Goal: Task Accomplishment & Management: Manage account settings

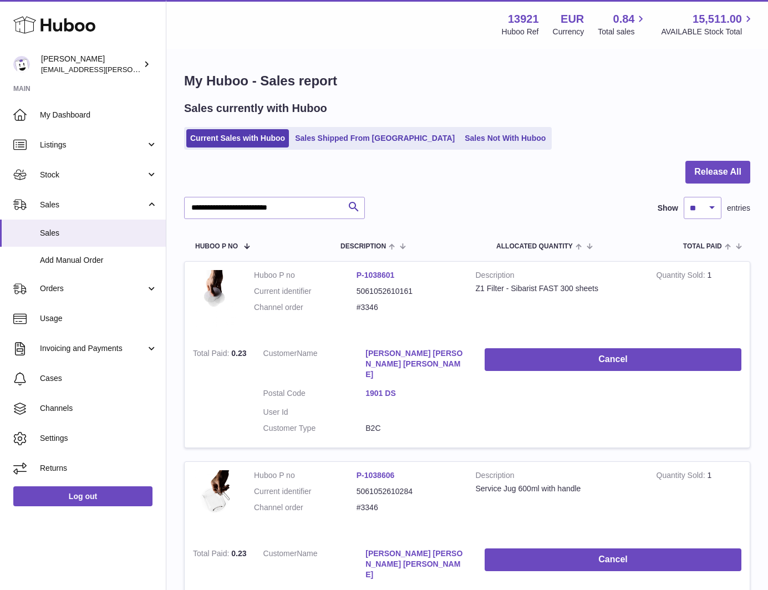
click at [512, 98] on div "**********" at bounding box center [467, 566] width 602 height 1033
click at [235, 207] on input "**********" at bounding box center [274, 208] width 181 height 22
paste input "text"
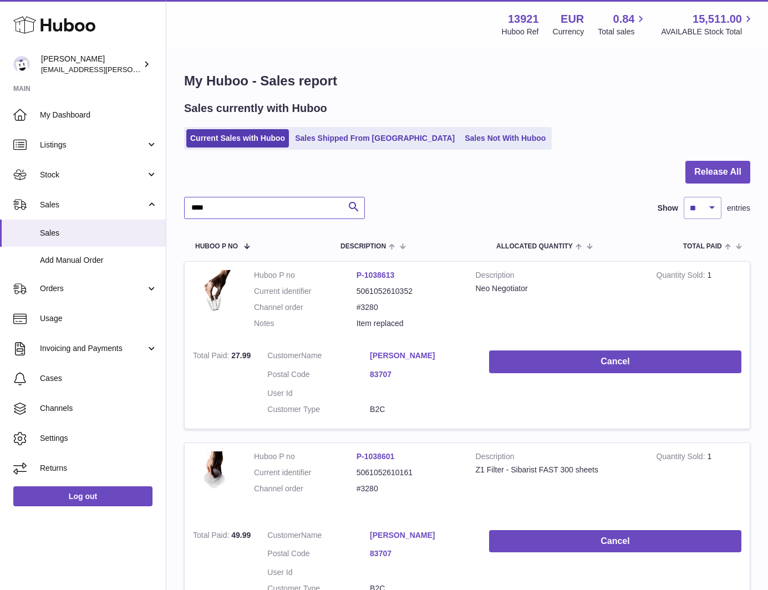
type input "****"
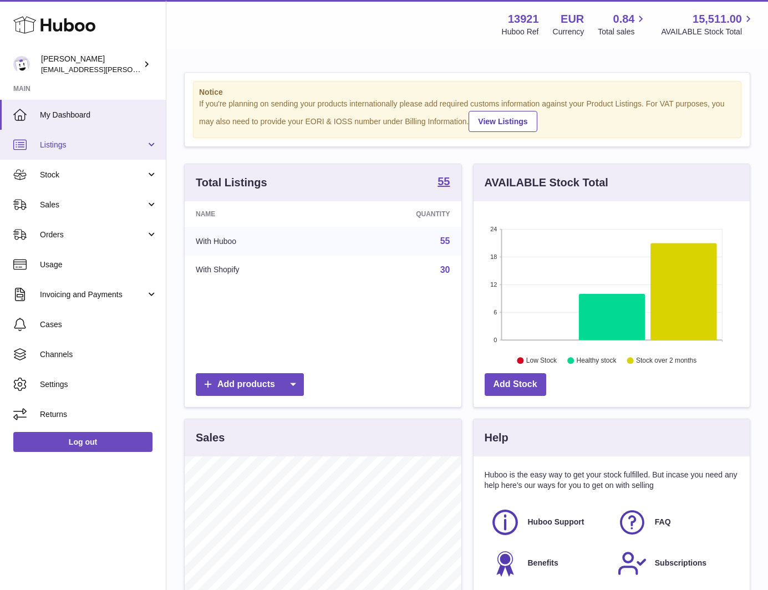
scroll to position [173, 276]
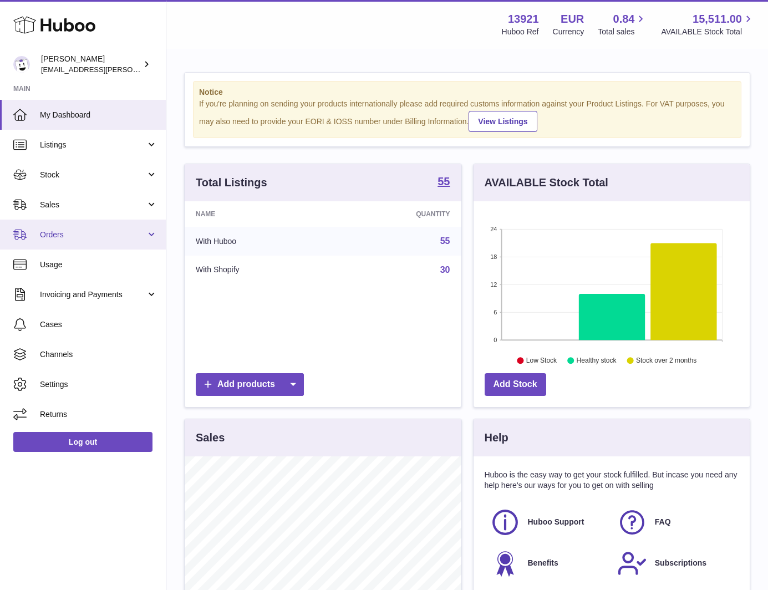
click at [79, 230] on span "Orders" at bounding box center [93, 235] width 106 height 11
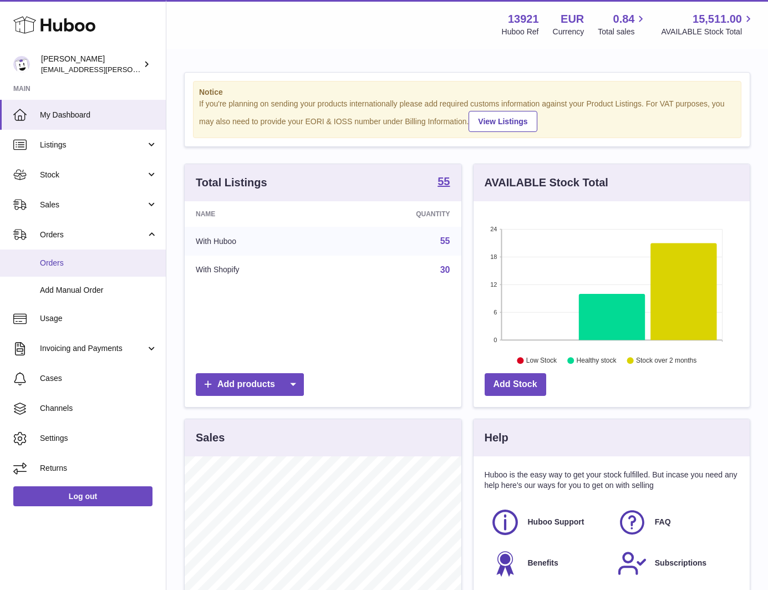
click at [80, 253] on link "Orders" at bounding box center [83, 262] width 166 height 27
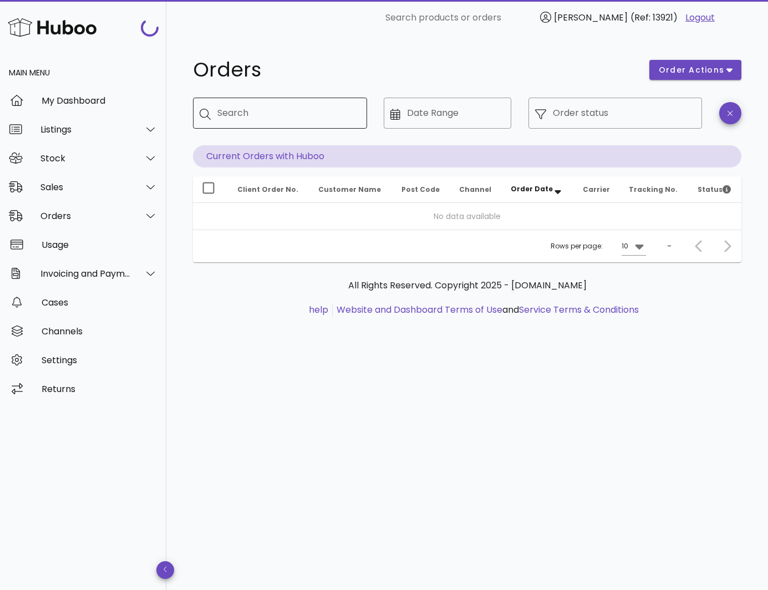
click at [269, 124] on div "Search" at bounding box center [287, 113] width 141 height 31
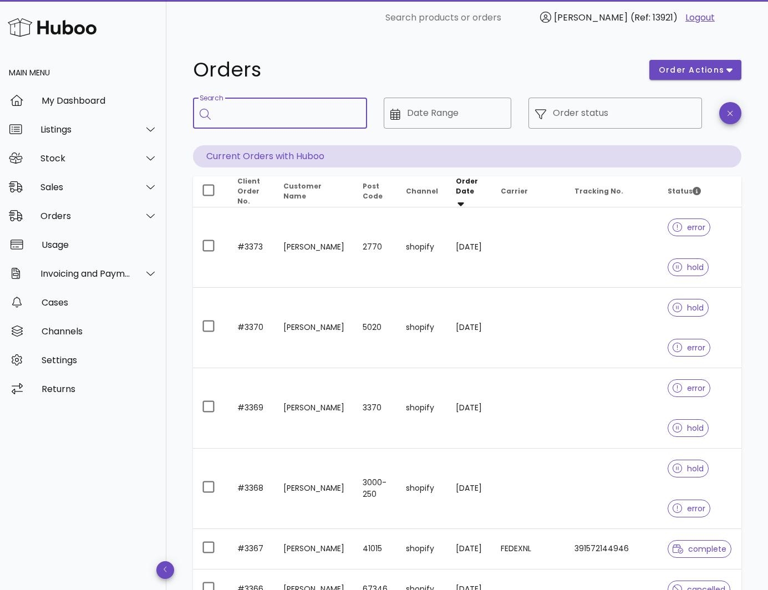
paste input "**********"
type input "**********"
click at [318, 106] on input "Search" at bounding box center [287, 113] width 141 height 18
paste input "****"
type input "****"
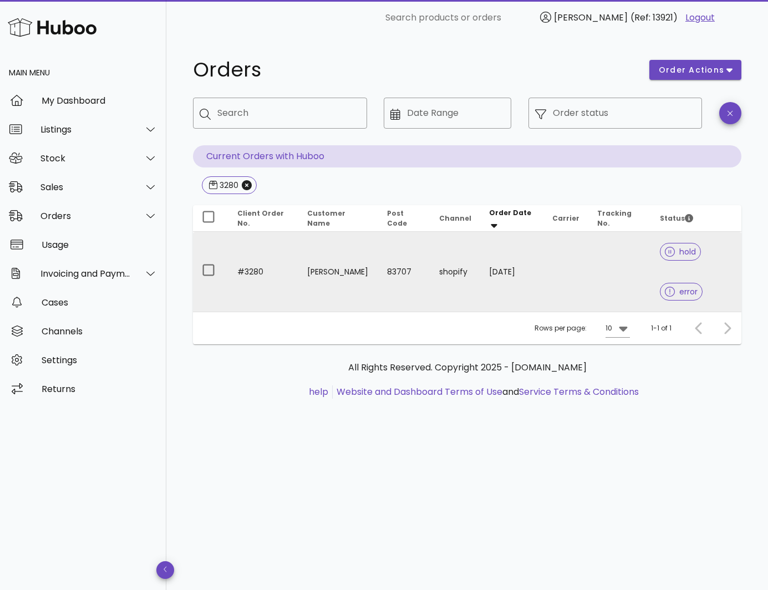
click at [360, 267] on td "Raymond Szebin" at bounding box center [338, 272] width 80 height 80
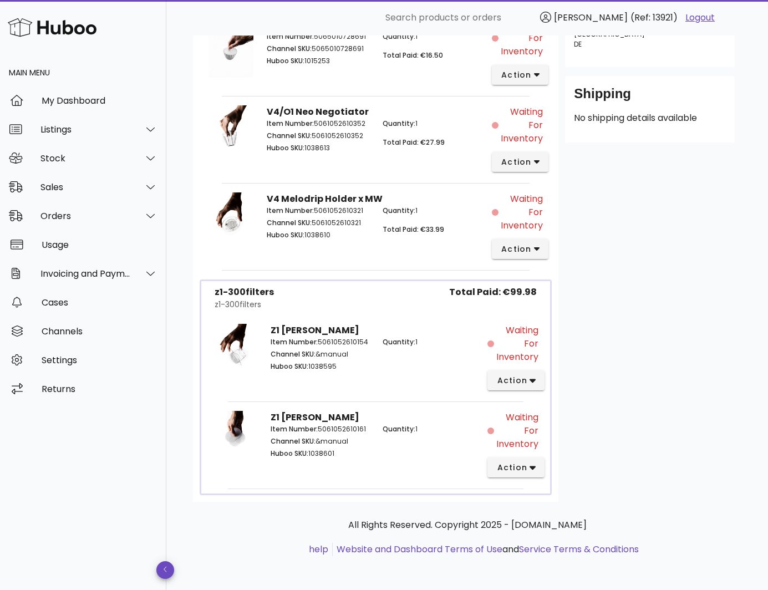
scroll to position [313, 0]
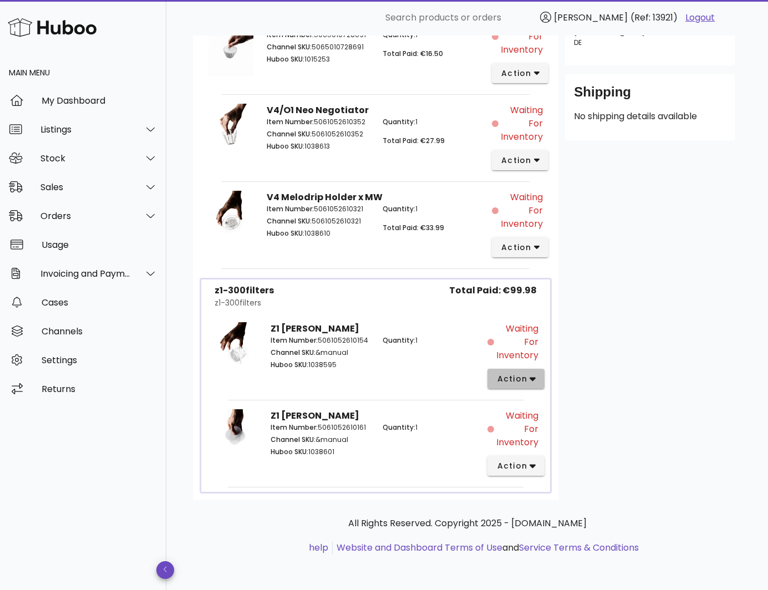
click at [527, 380] on span "action" at bounding box center [515, 379] width 39 height 12
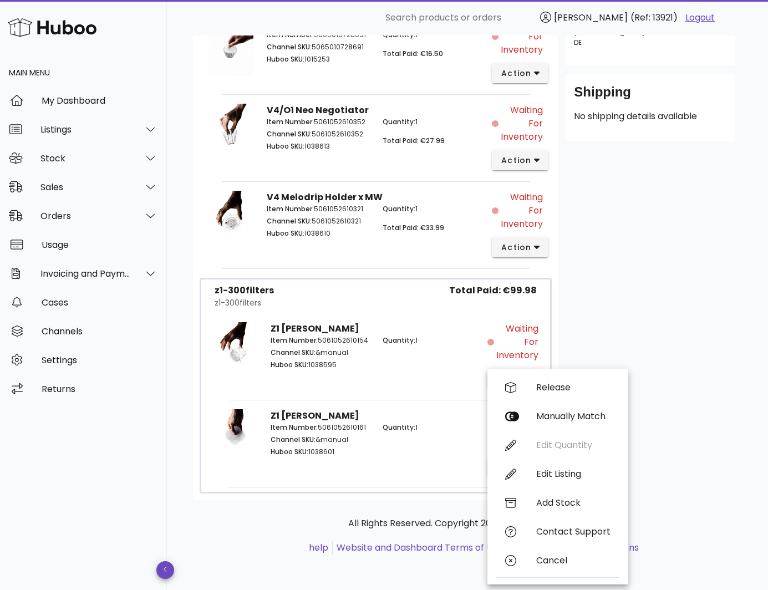
drag, startPoint x: 658, startPoint y: 335, endPoint x: 651, endPoint y: 336, distance: 6.7
click at [658, 335] on div "Customer Raymond Szebin raymond.szebin@gmail.com +491777725254 Shipping Address…" at bounding box center [649, 168] width 183 height 664
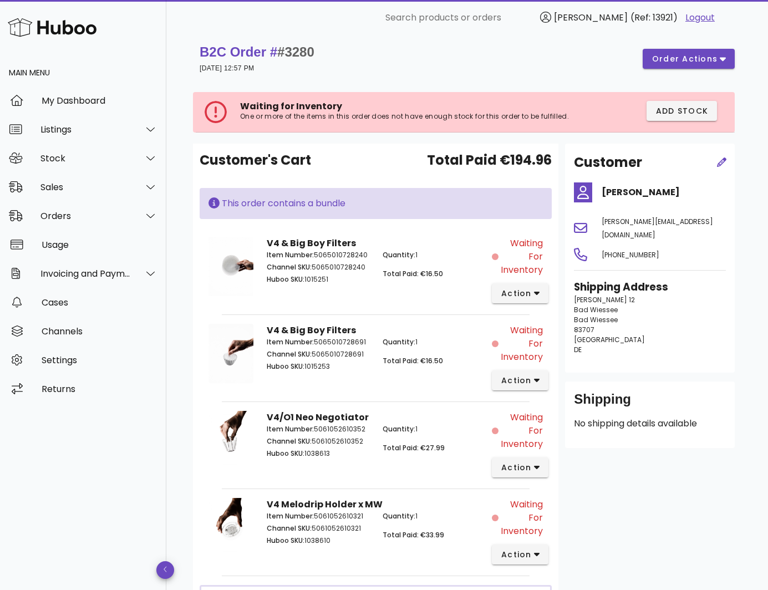
scroll to position [0, 0]
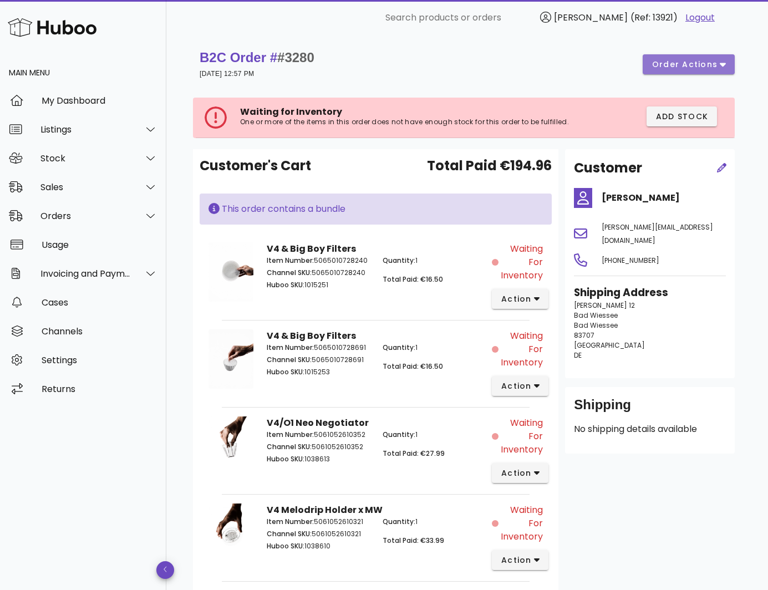
click at [687, 65] on span "order actions" at bounding box center [684, 65] width 67 height 12
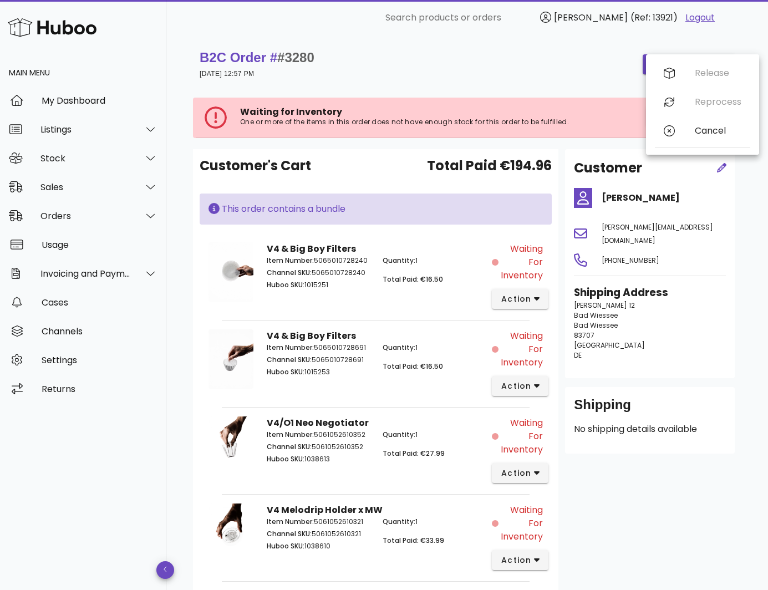
click at [547, 63] on div "B2C Order # #3280 06 June 2025 at 12:57 PM order actions" at bounding box center [467, 64] width 535 height 31
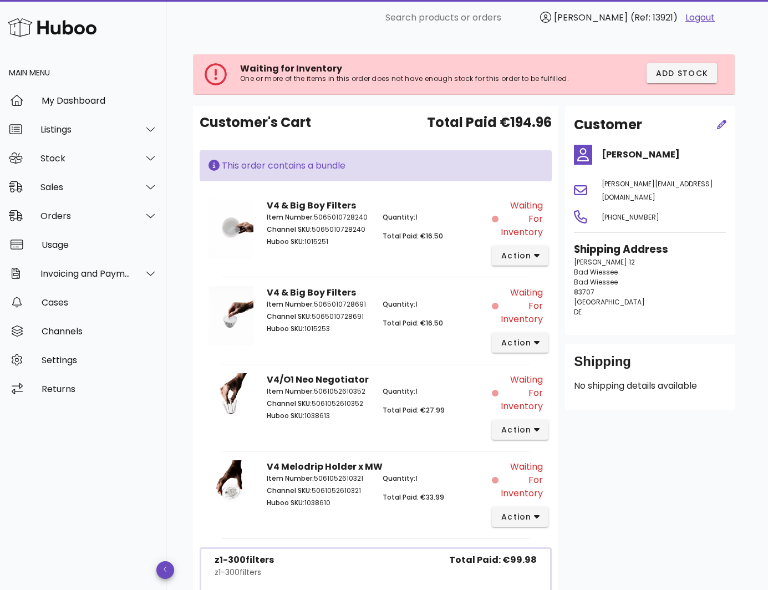
scroll to position [111, 0]
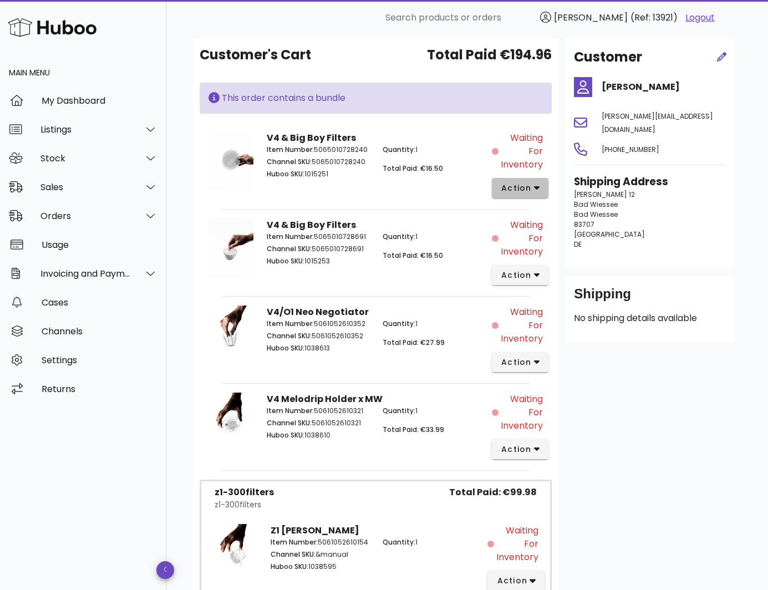
click at [517, 184] on span "action" at bounding box center [516, 188] width 31 height 12
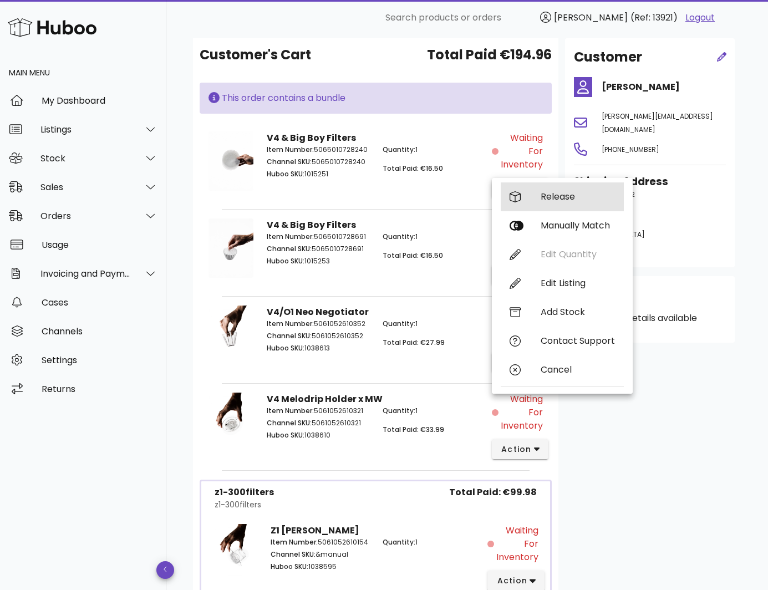
click at [542, 196] on div "Release" at bounding box center [578, 196] width 74 height 11
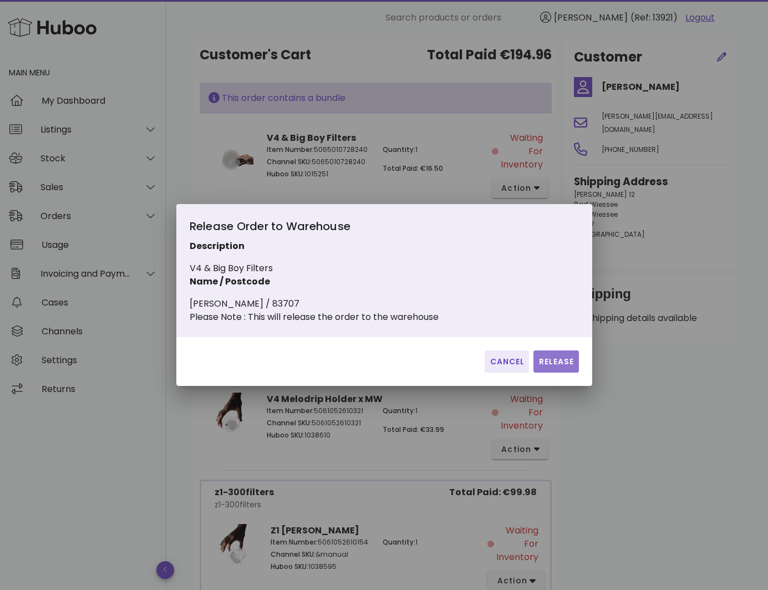
click at [551, 368] on span "Release" at bounding box center [556, 362] width 36 height 12
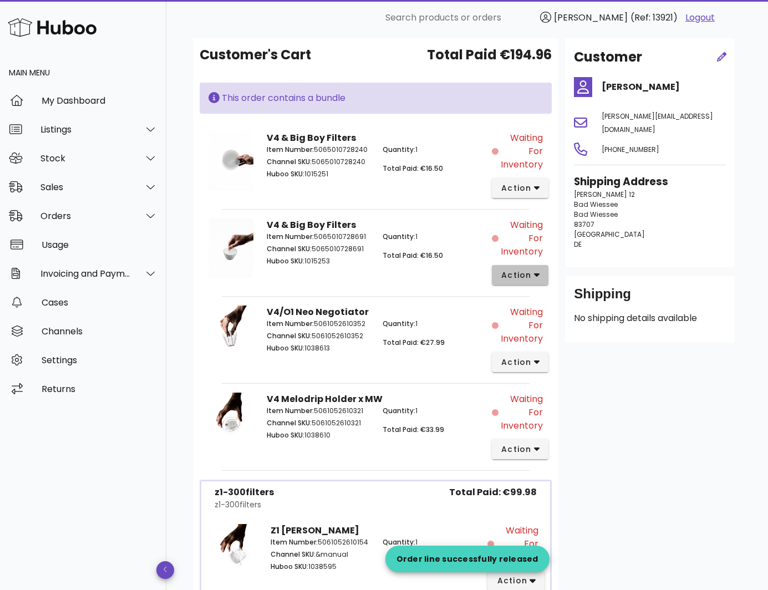
click at [525, 277] on span "action" at bounding box center [516, 275] width 31 height 12
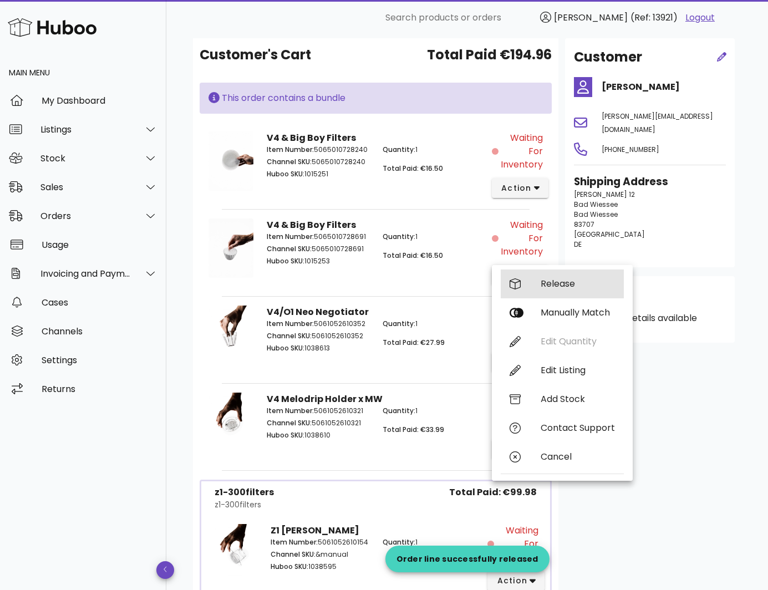
click at [568, 278] on div "Release" at bounding box center [578, 283] width 74 height 11
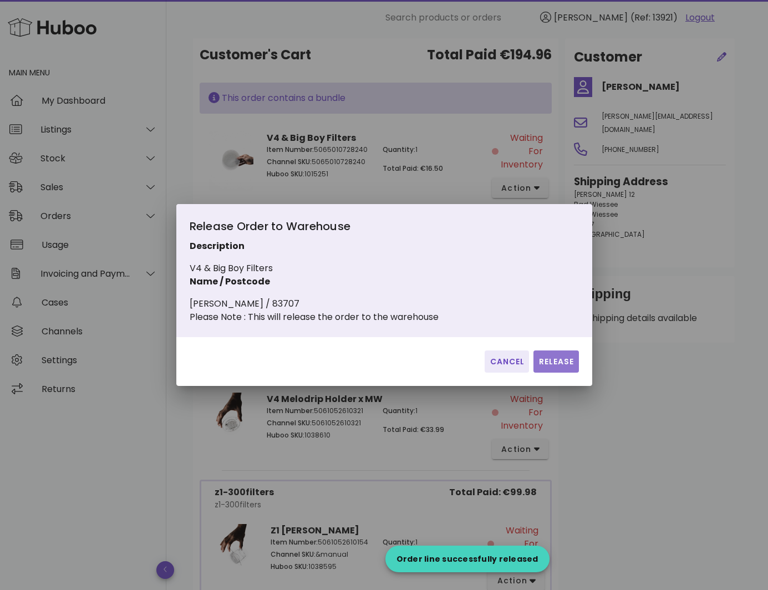
click at [554, 373] on button "Release" at bounding box center [555, 361] width 45 height 22
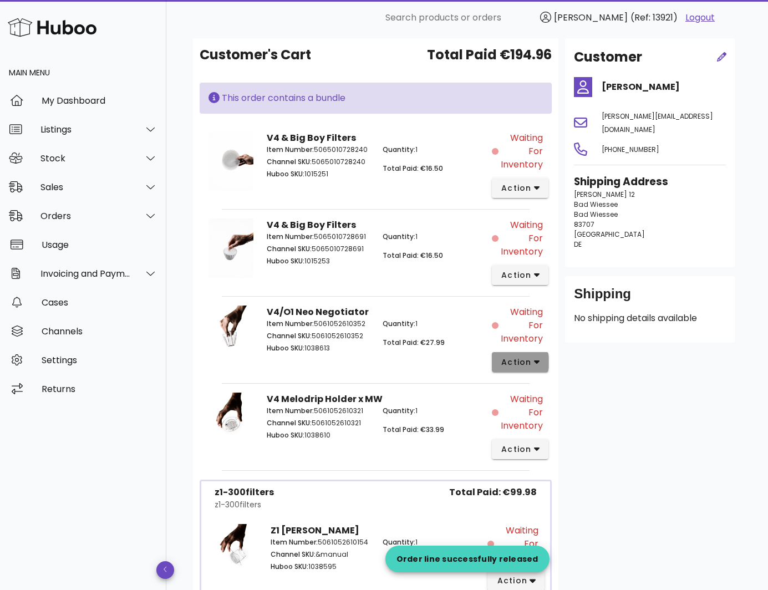
click at [526, 357] on span "action" at bounding box center [516, 363] width 31 height 12
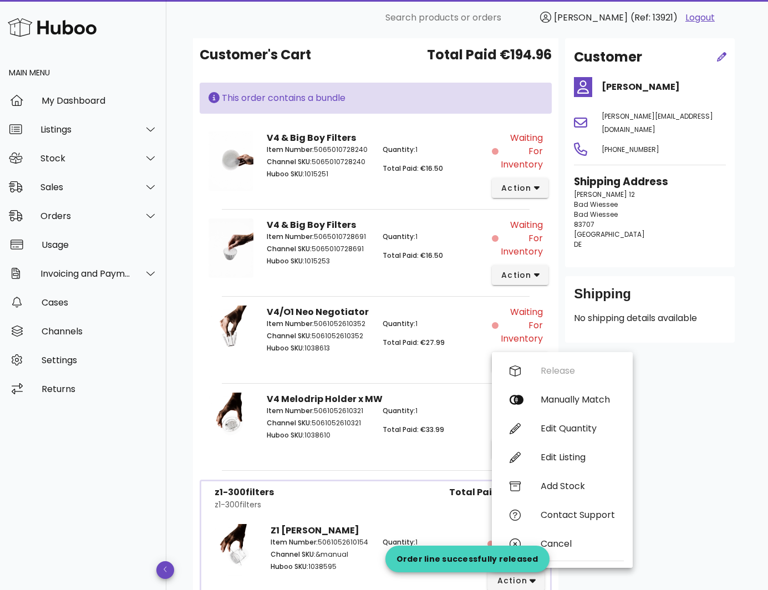
click at [562, 371] on div "Release Manually Match Edit Quantity Edit Listing Add Stock Contact Support Can…" at bounding box center [562, 460] width 123 height 207
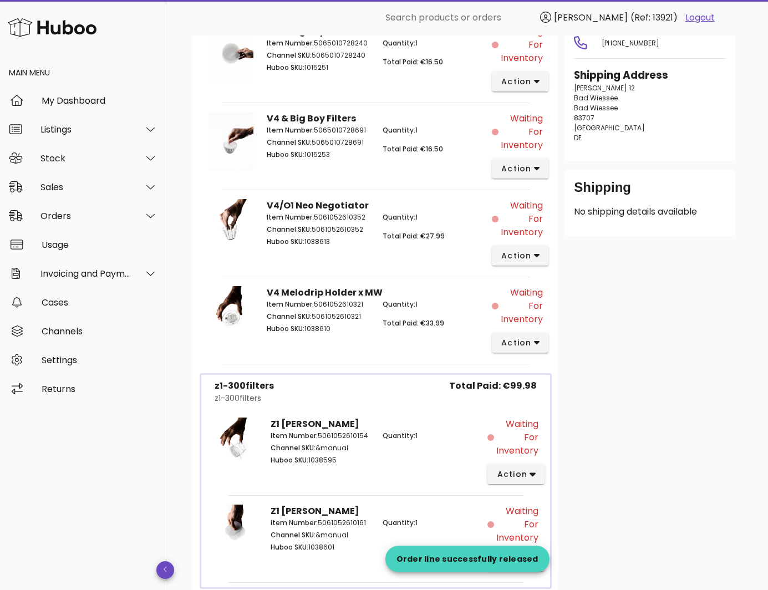
scroll to position [222, 0]
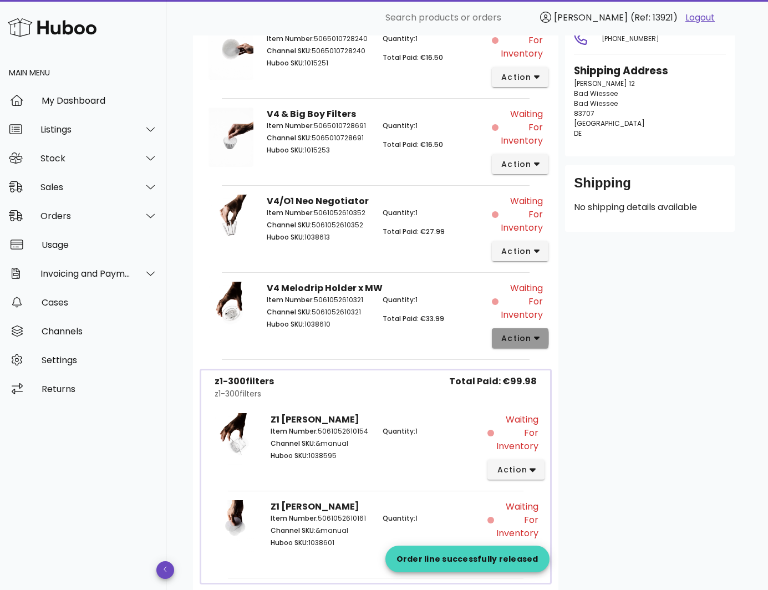
click at [522, 335] on span "action" at bounding box center [516, 339] width 31 height 12
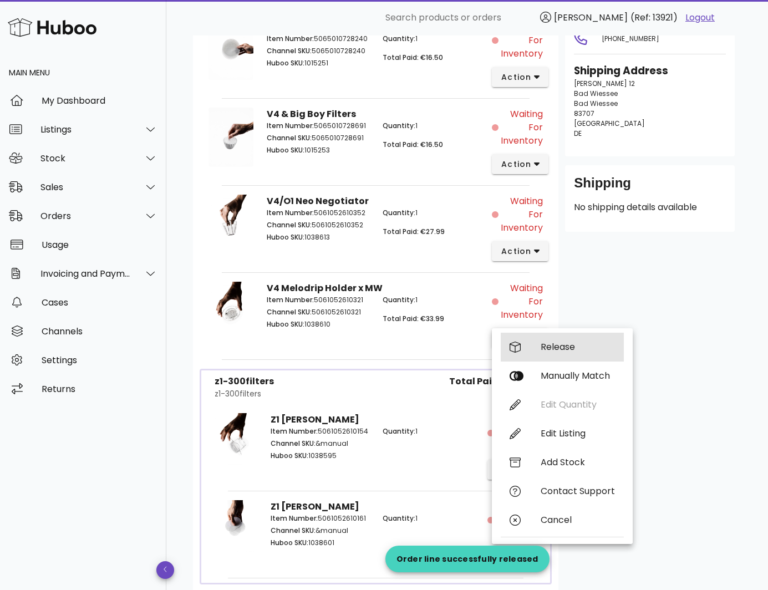
click at [537, 349] on div "Release" at bounding box center [562, 347] width 123 height 29
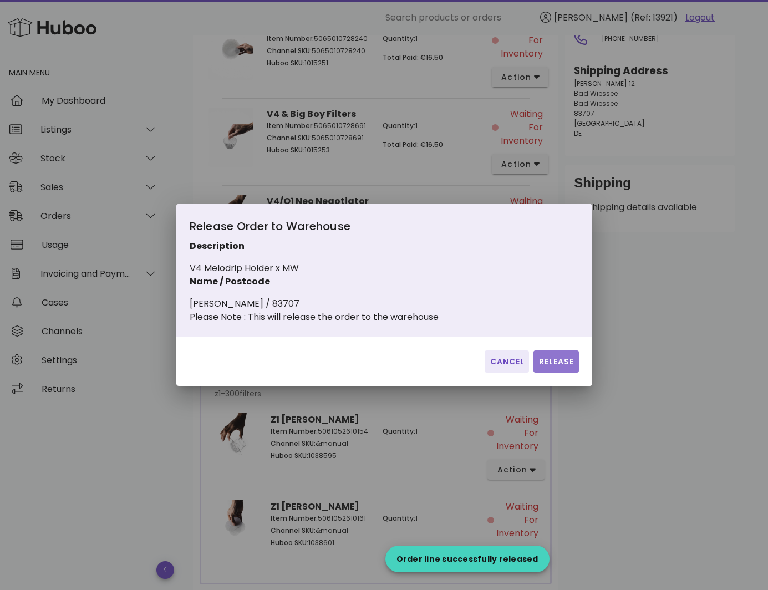
click at [568, 373] on button "Release" at bounding box center [555, 361] width 45 height 22
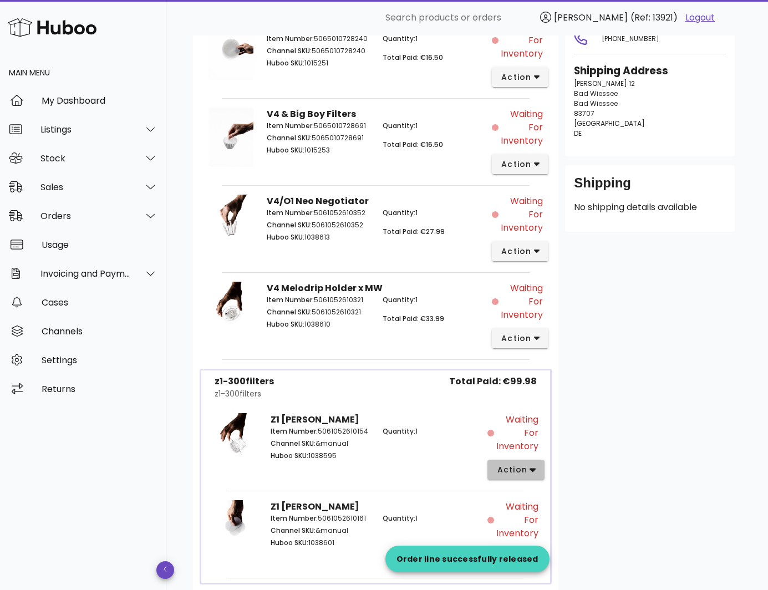
click at [517, 471] on span "action" at bounding box center [511, 470] width 31 height 12
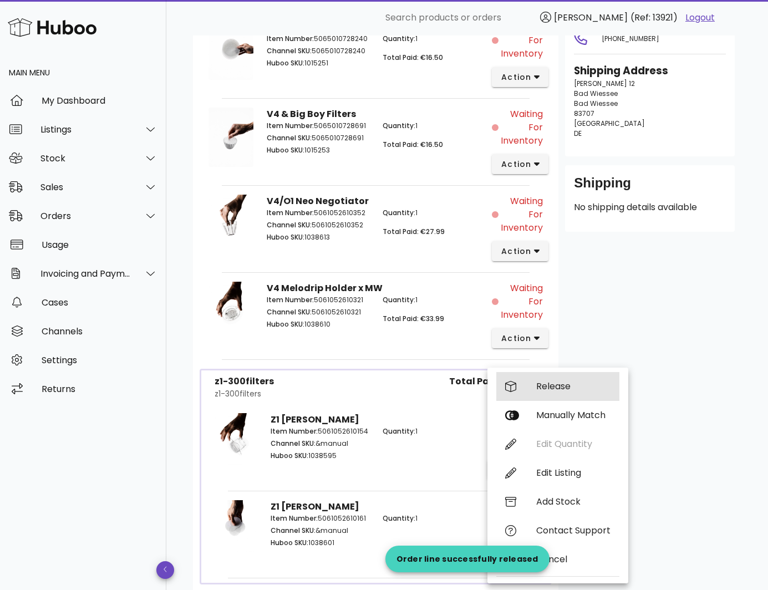
click at [548, 394] on div "Release" at bounding box center [557, 386] width 123 height 29
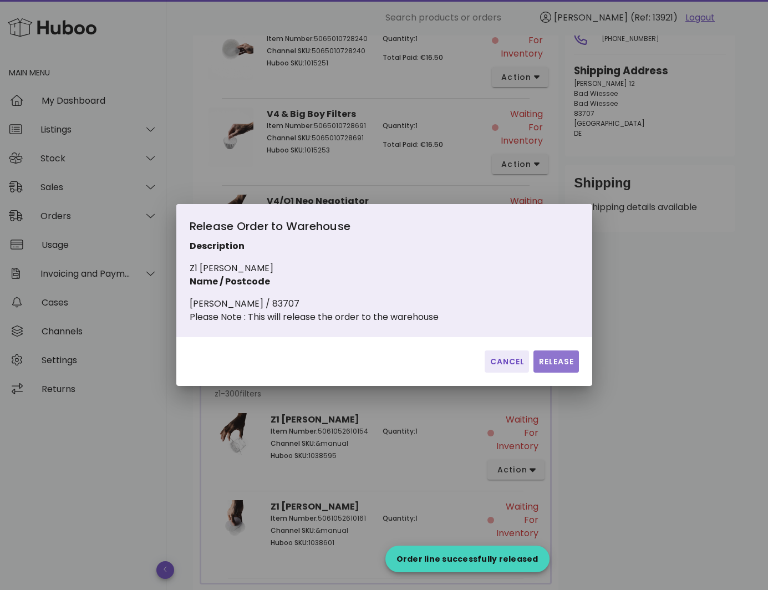
click at [552, 373] on button "Release" at bounding box center [555, 361] width 45 height 22
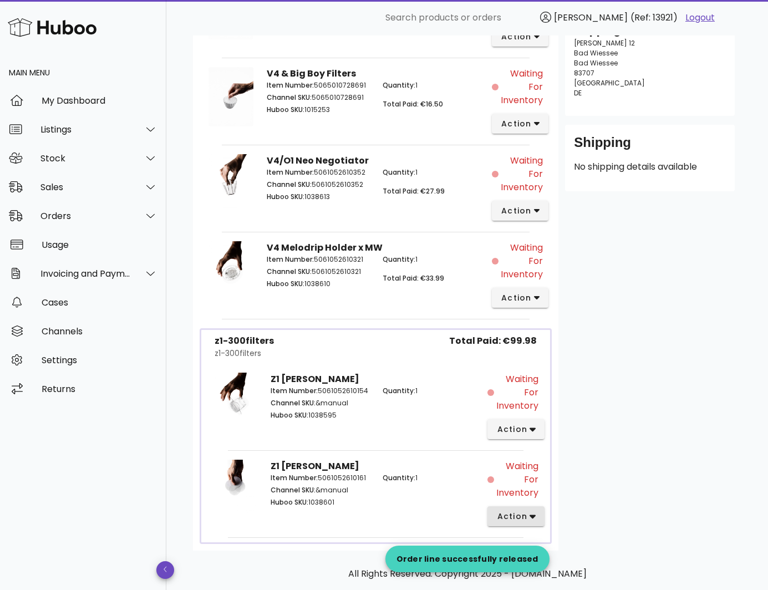
scroll to position [313, 0]
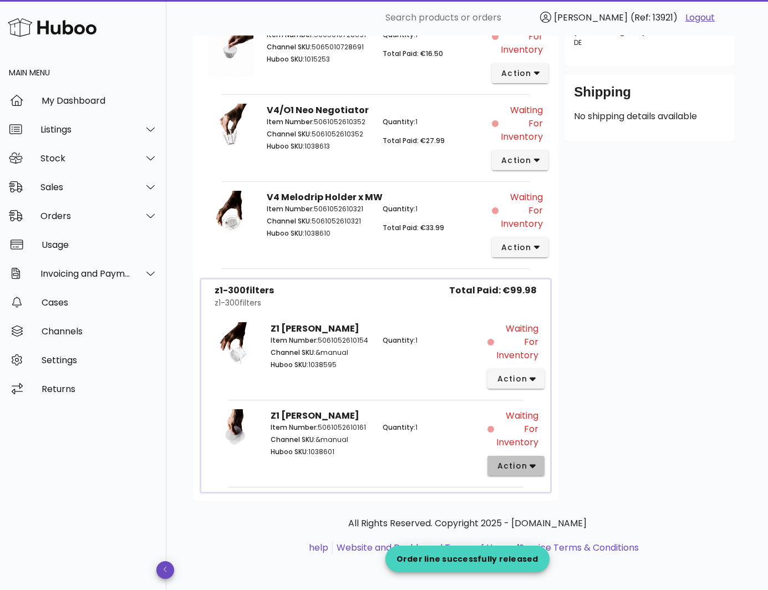
click at [515, 472] on button "action" at bounding box center [515, 466] width 57 height 20
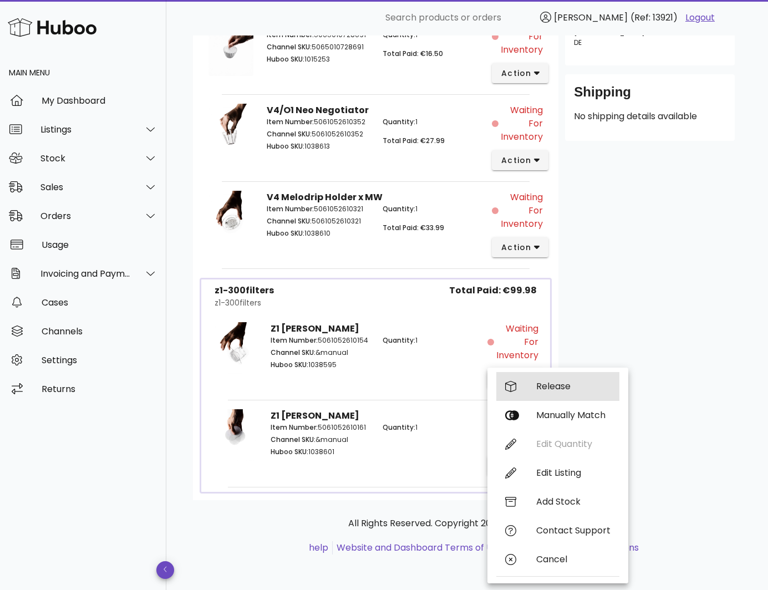
click at [535, 376] on div "Release" at bounding box center [557, 386] width 123 height 29
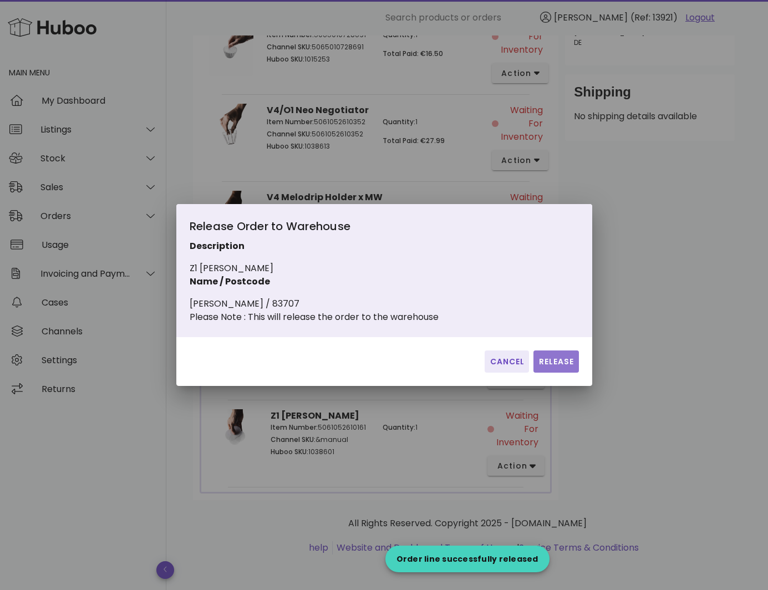
click at [563, 368] on span "Release" at bounding box center [556, 362] width 36 height 12
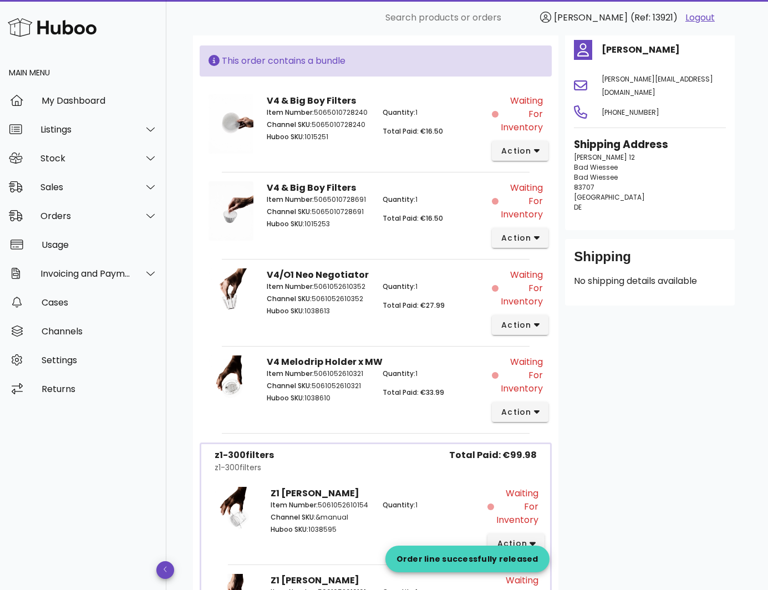
scroll to position [146, 0]
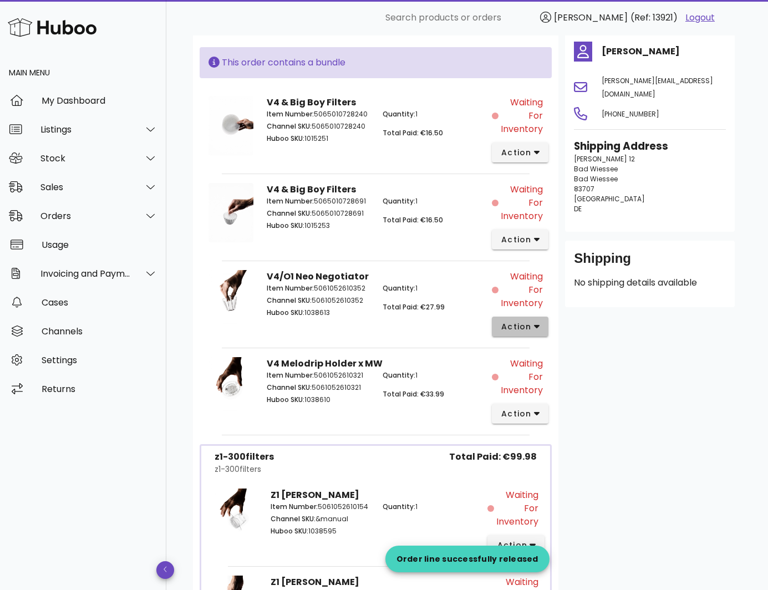
click at [524, 326] on span "action" at bounding box center [516, 327] width 31 height 12
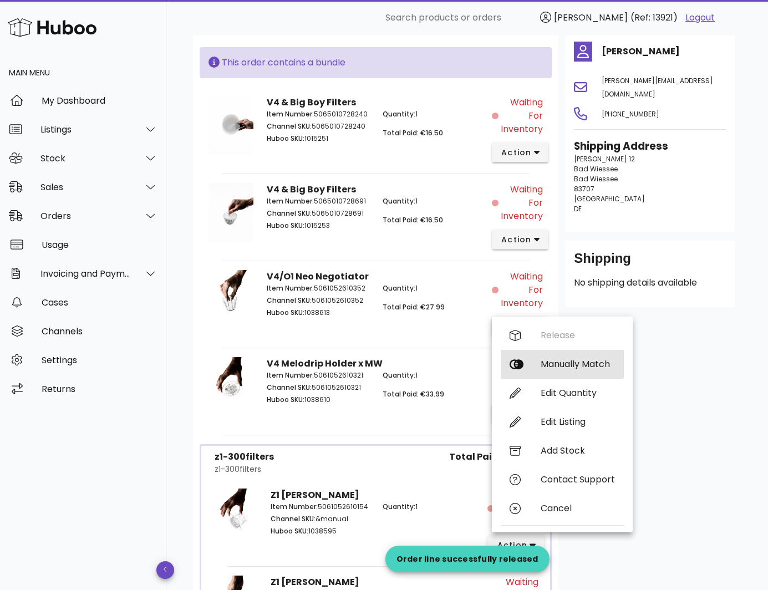
click at [541, 361] on div "Manually Match" at bounding box center [578, 364] width 74 height 11
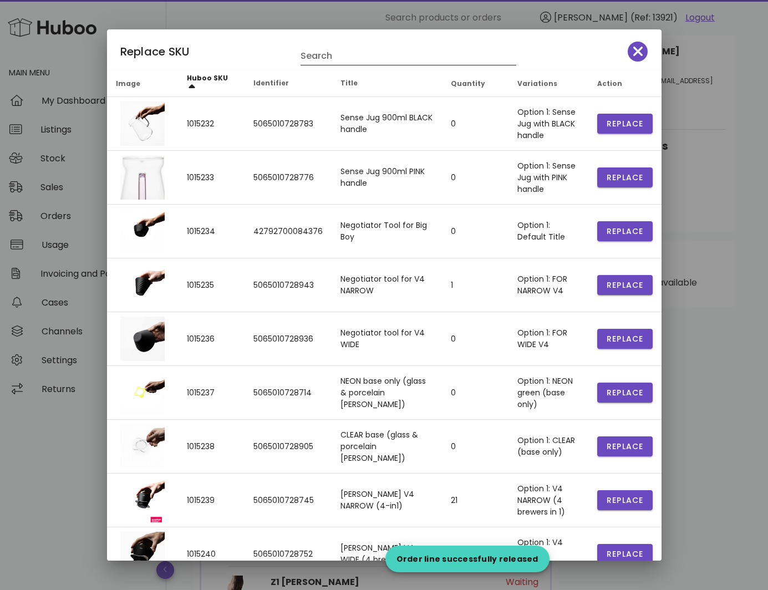
click at [375, 56] on input "Search" at bounding box center [401, 56] width 200 height 18
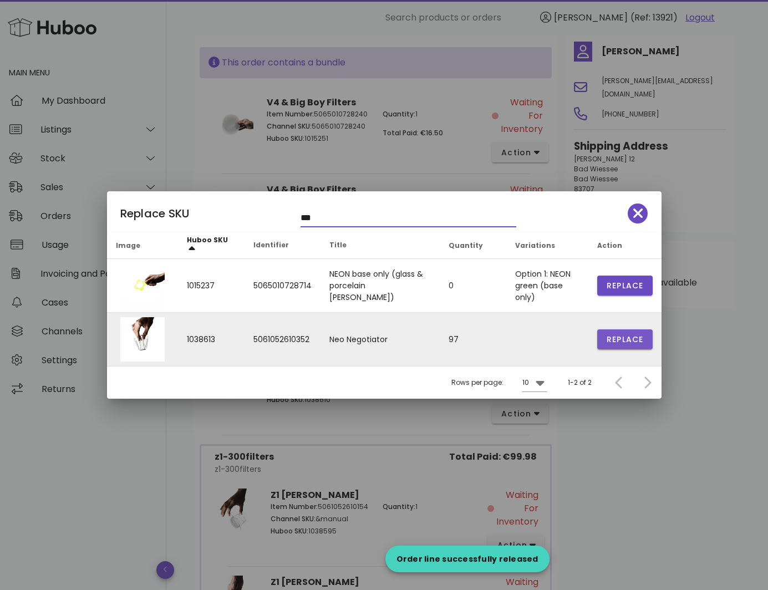
type input "***"
click at [629, 340] on span "Replace" at bounding box center [625, 340] width 38 height 12
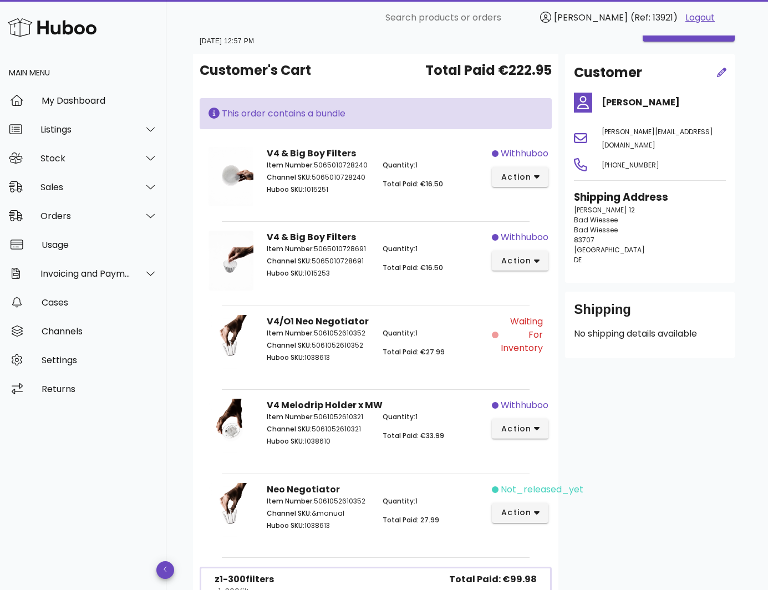
scroll to position [88, 0]
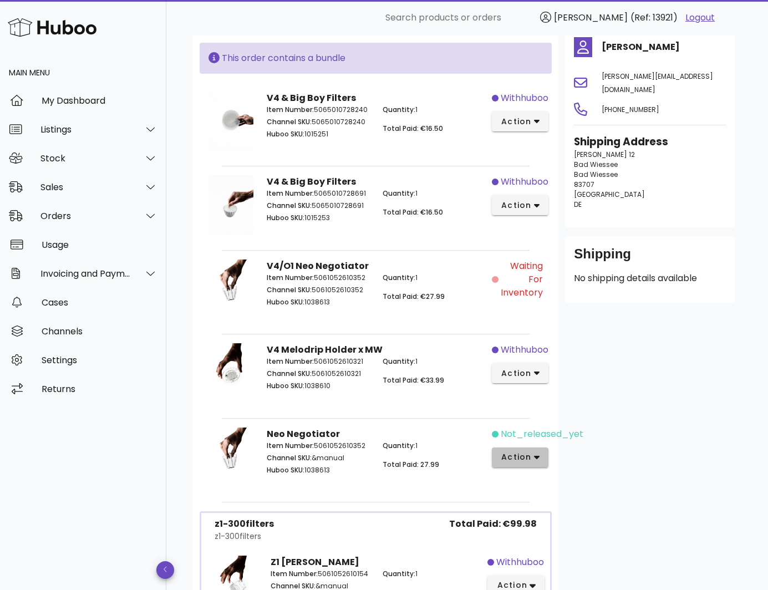
click at [519, 455] on span "action" at bounding box center [516, 457] width 31 height 12
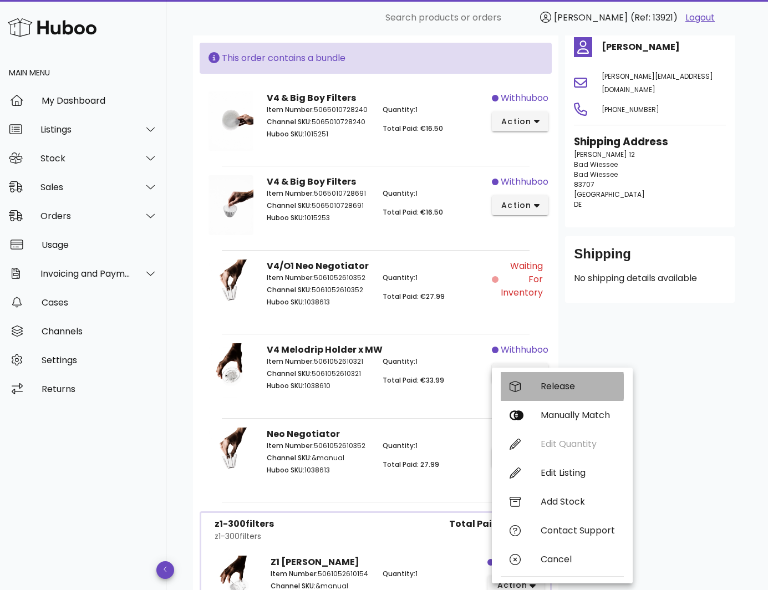
click at [557, 391] on div "Release" at bounding box center [578, 386] width 74 height 11
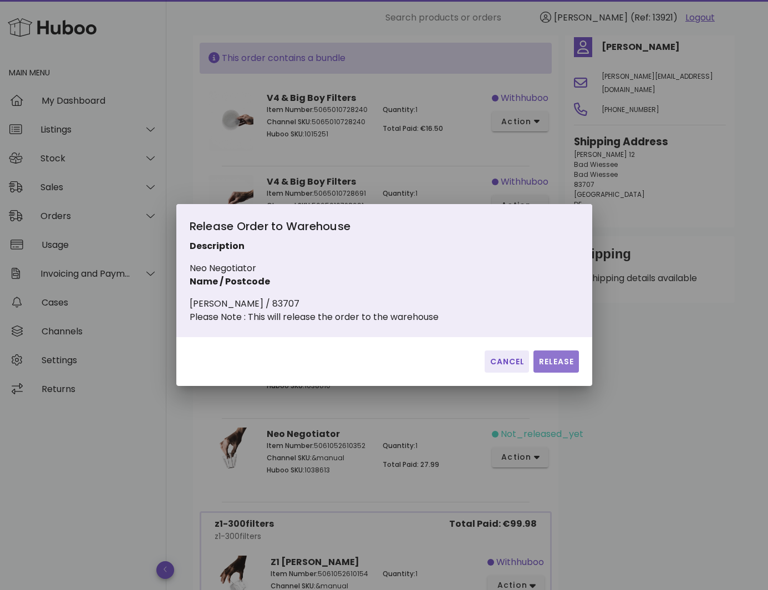
click at [574, 366] on button "Release" at bounding box center [555, 361] width 45 height 22
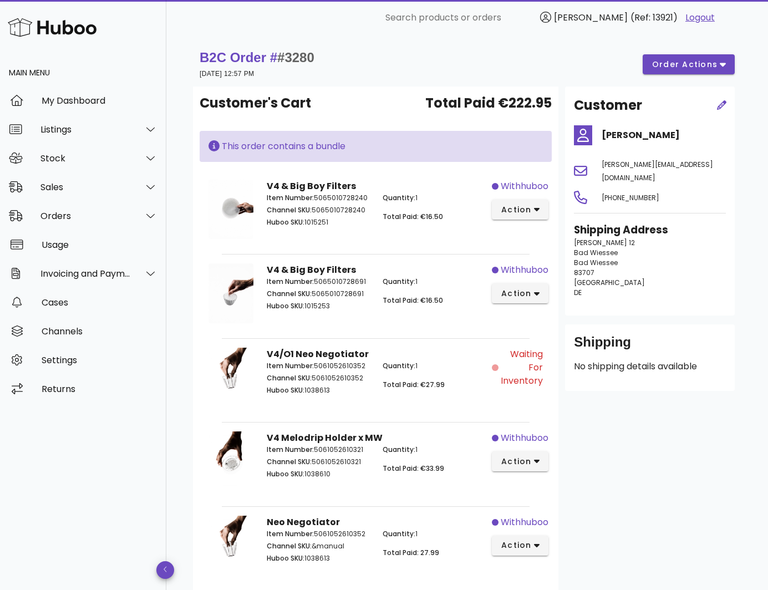
click at [298, 58] on span "#3280" at bounding box center [295, 57] width 37 height 15
copy span "3280"
